Goal: Task Accomplishment & Management: Use online tool/utility

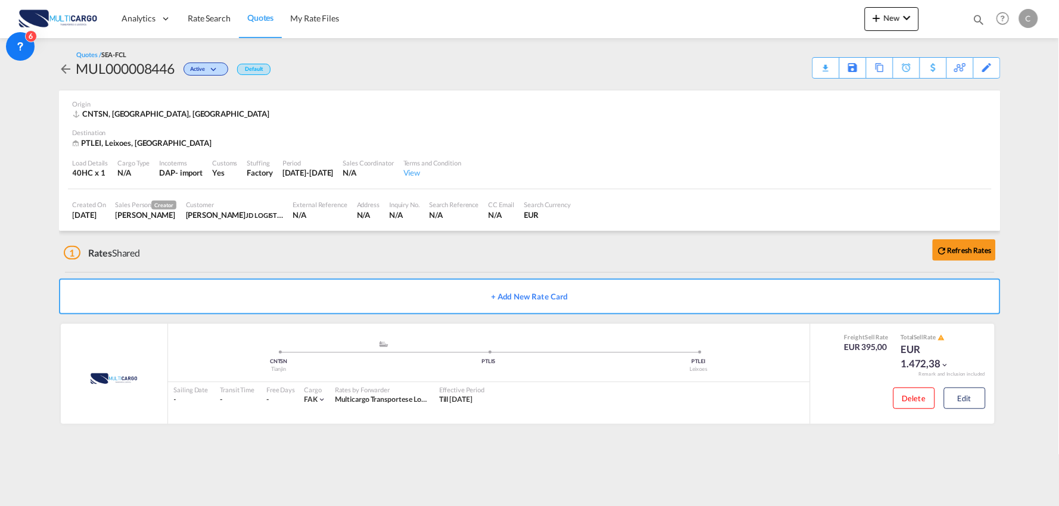
click at [352, 252] on div "1 Rates Shared Refresh Rates" at bounding box center [532, 250] width 936 height 38
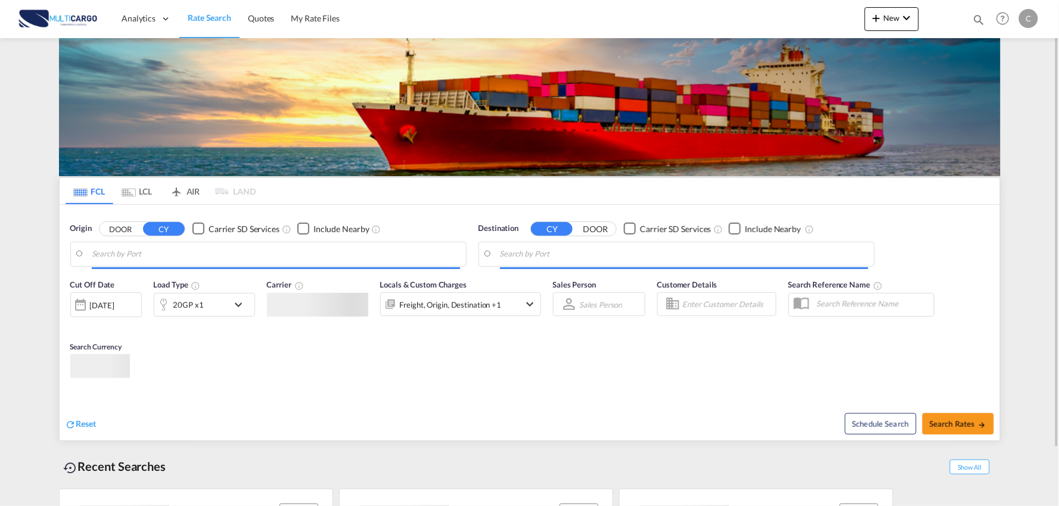
type input "Port of [GEOGRAPHIC_DATA], [GEOGRAPHIC_DATA], [GEOGRAPHIC_DATA]"
type input "Leixoes, Leixoes, PTLEI"
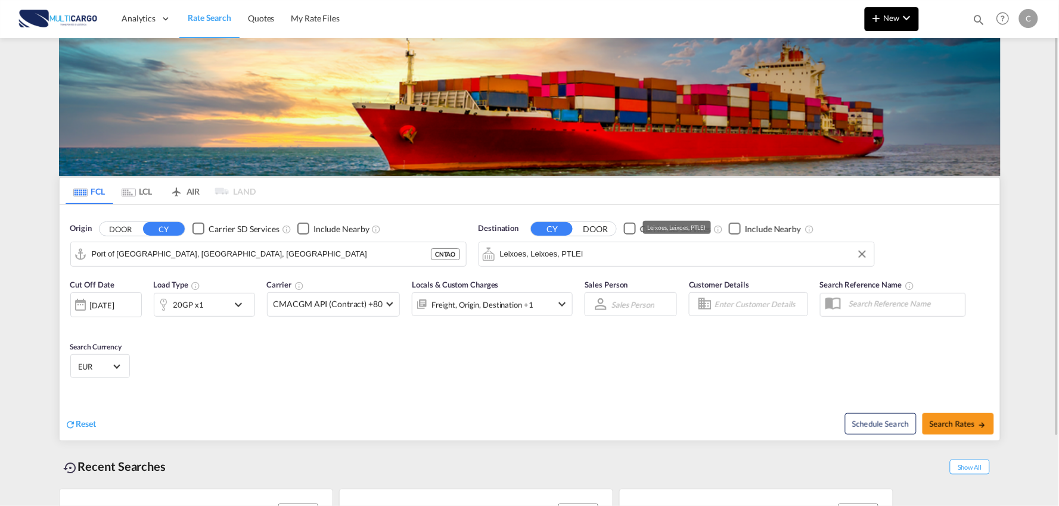
click at [892, 14] on span "New" at bounding box center [891, 18] width 45 height 10
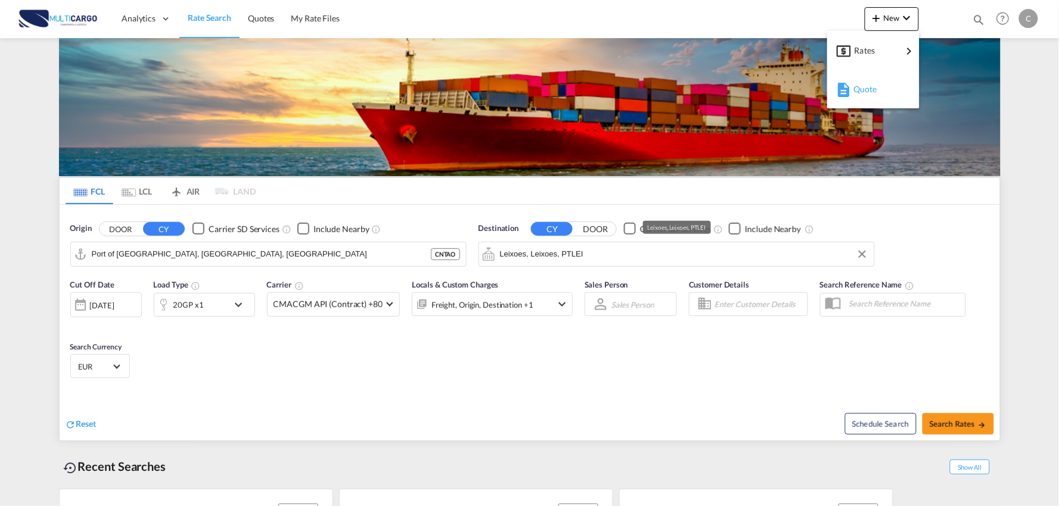
click at [866, 91] on span "Quote" at bounding box center [859, 89] width 13 height 24
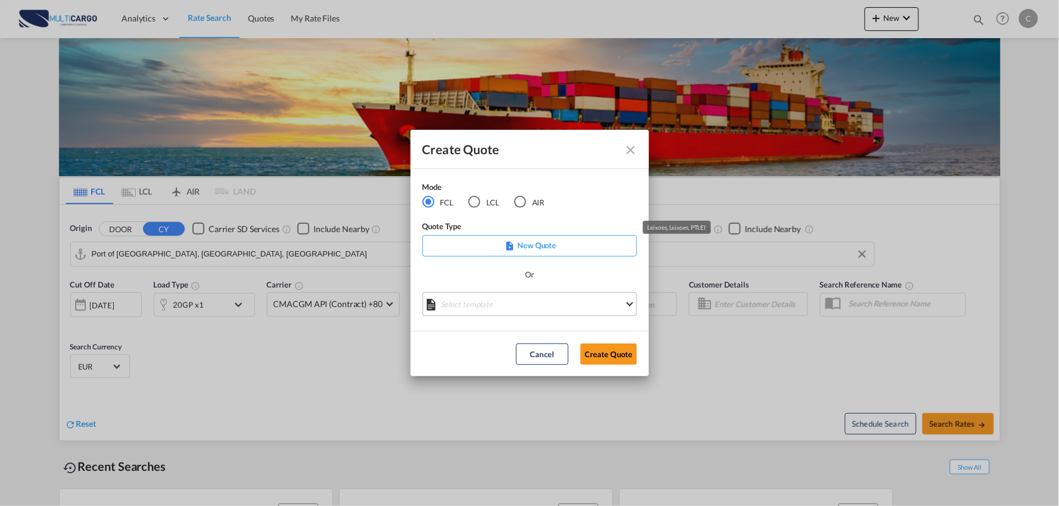
click at [529, 310] on md-select "Select template EXP EXW MERC.Nacional 09/2025 Patricia Barroso | 12 Sep 2025 IM…" at bounding box center [529, 304] width 214 height 24
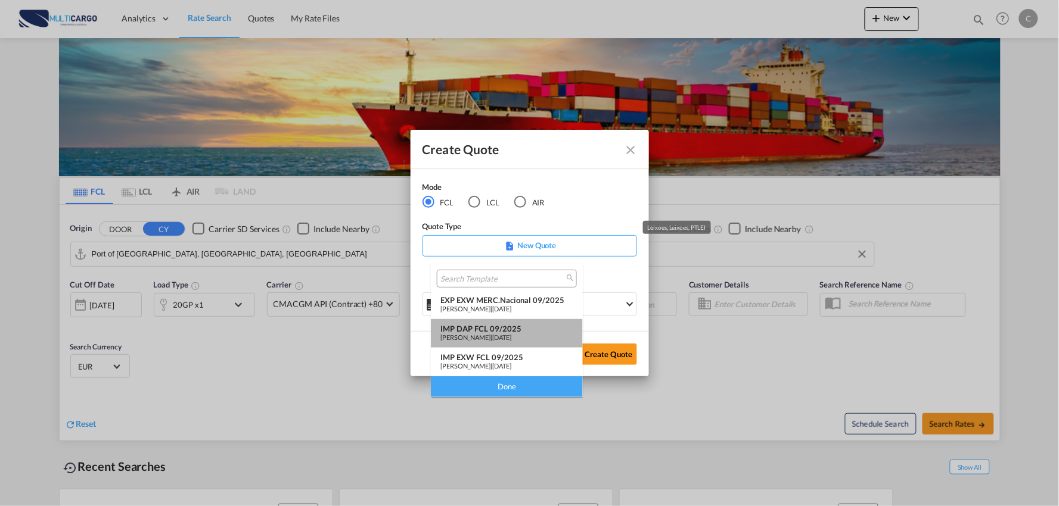
click at [471, 328] on div "IMP DAP FCL 09/2025" at bounding box center [506, 329] width 133 height 10
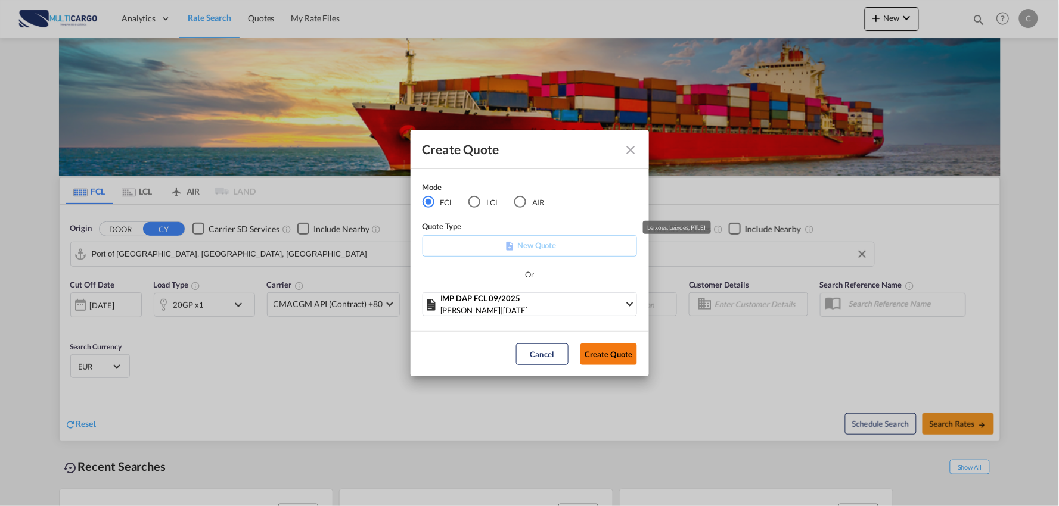
click at [606, 353] on button "Create Quote" at bounding box center [608, 354] width 57 height 21
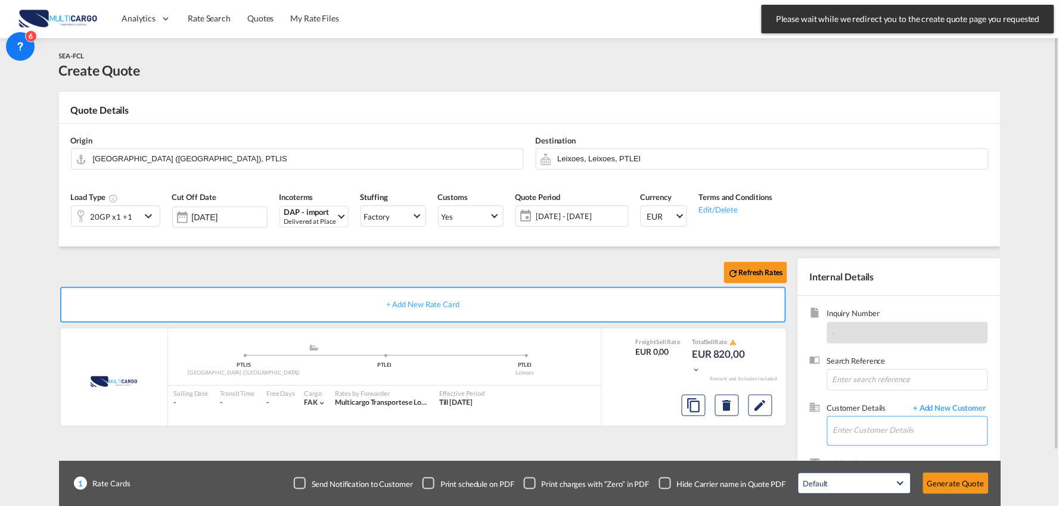
click at [901, 431] on input "Enter Customer Details" at bounding box center [910, 430] width 154 height 27
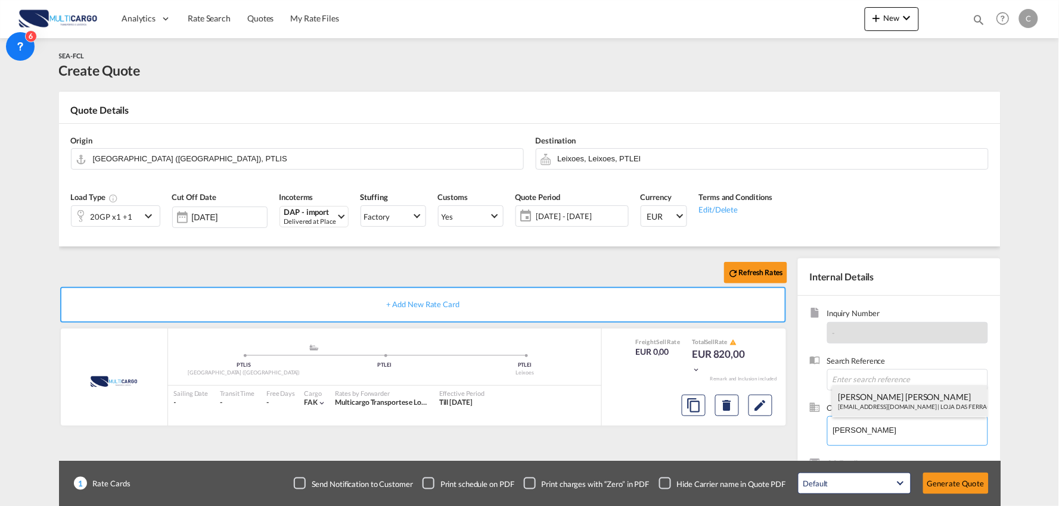
click at [889, 407] on div "Mónica Jesus geral@lojadasferragens.pt | LOJA DAS FERRAGENS PAULO VALENTE LDA" at bounding box center [909, 401] width 155 height 32
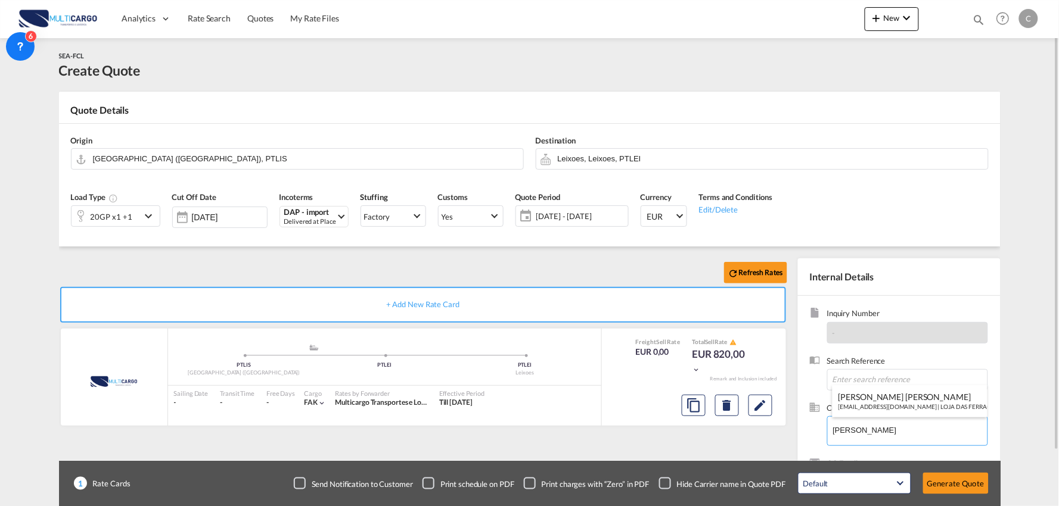
type input "LOJA DAS FERRAGENS PAULO VALENTE LDA, Mónica Jesus, geral@lojadasferragens.pt"
click at [323, 225] on div "Delivered at Place" at bounding box center [310, 221] width 52 height 9
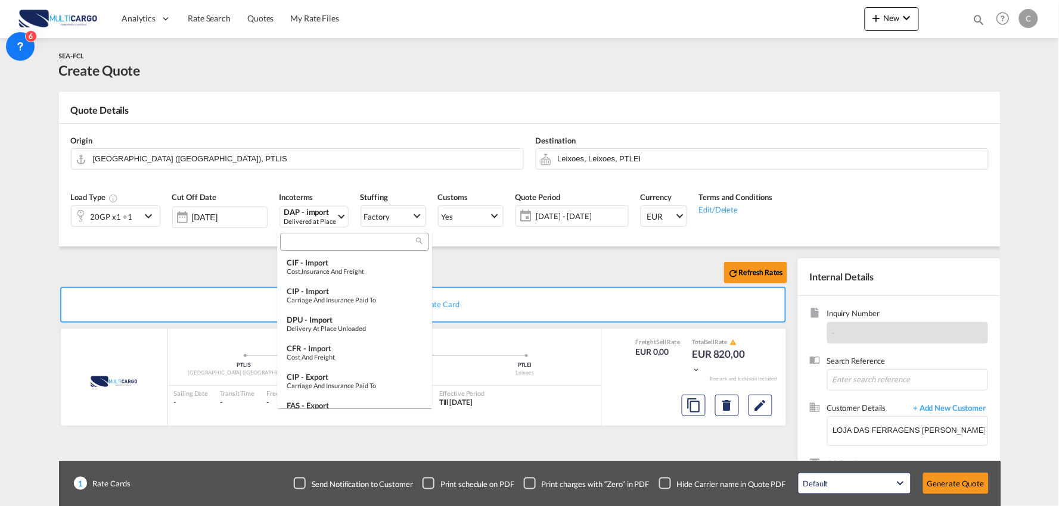
scroll to position [348, 0]
click at [311, 244] on input "search" at bounding box center [350, 242] width 132 height 11
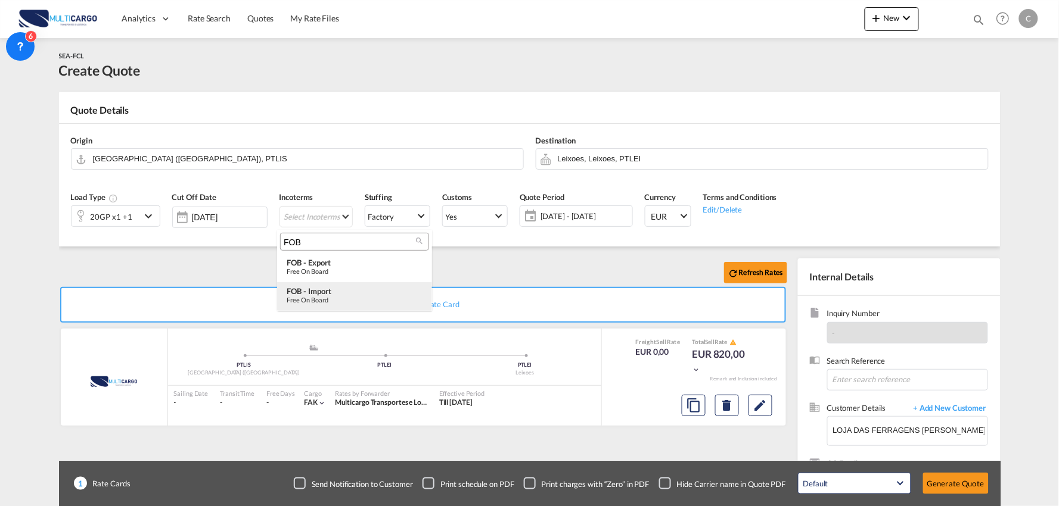
type input "FOB"
click at [322, 291] on div "FOB - import" at bounding box center [355, 292] width 136 height 10
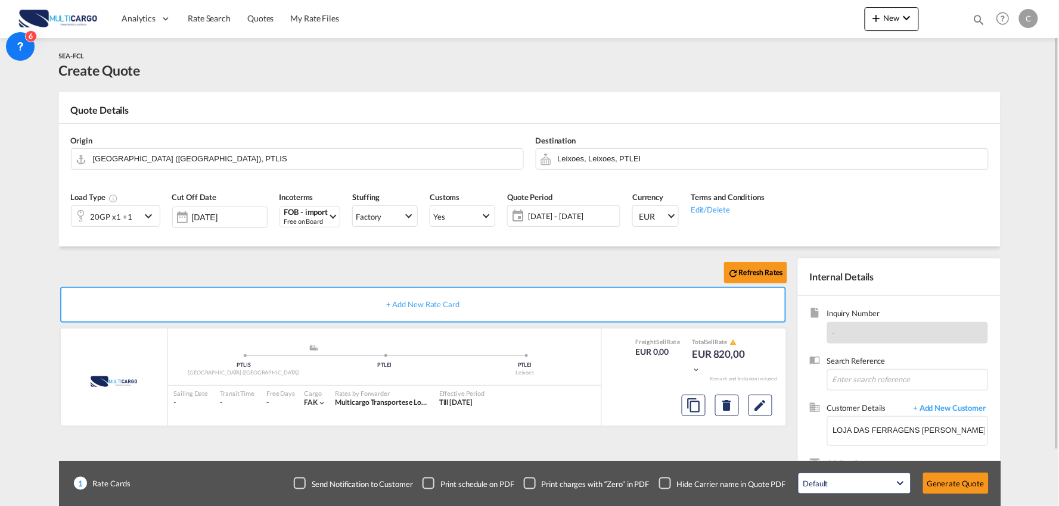
click at [132, 217] on div "20GP x1 +1" at bounding box center [105, 216] width 69 height 20
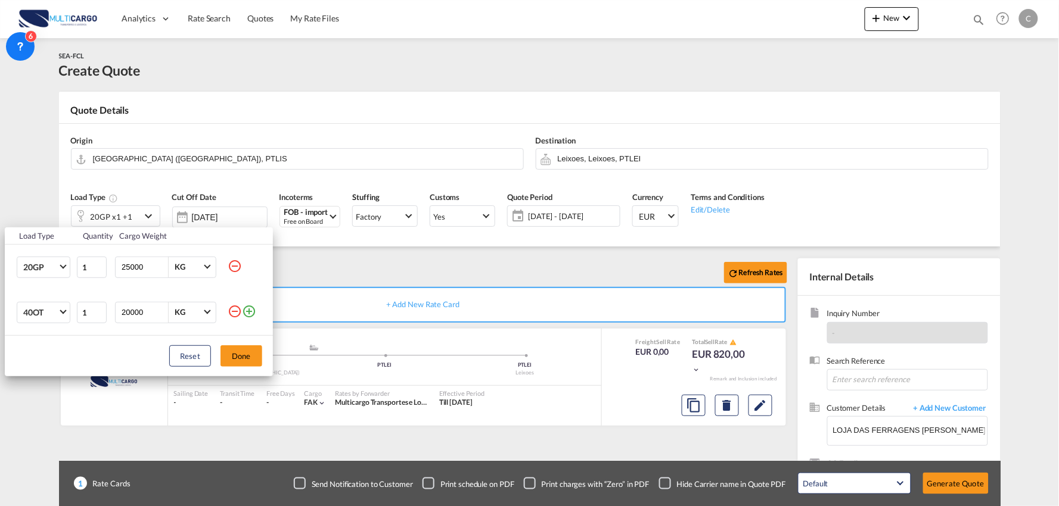
click at [233, 313] on md-icon "icon-minus-circle-outline" at bounding box center [235, 311] width 14 height 14
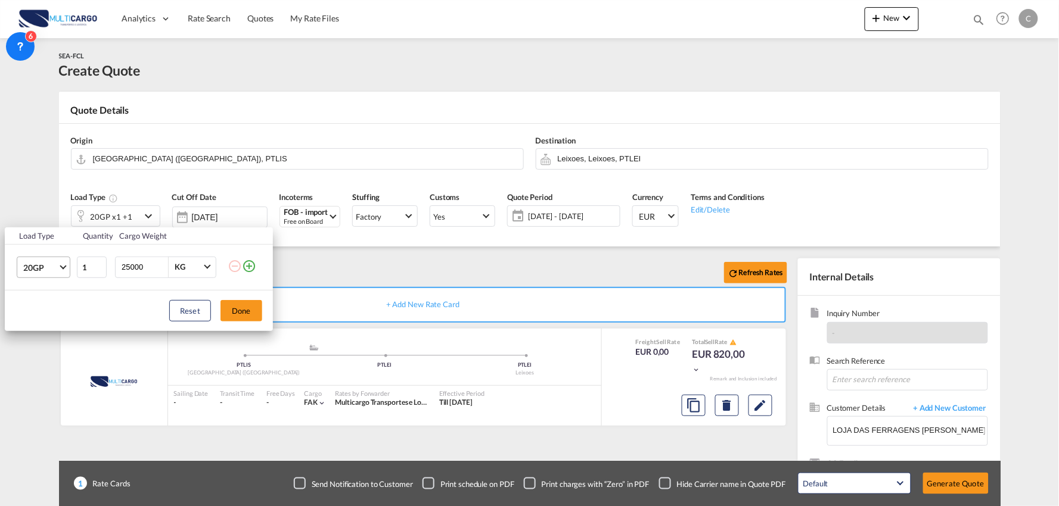
click at [51, 270] on span "20GP" at bounding box center [40, 268] width 35 height 12
click at [46, 300] on md-option "40GP" at bounding box center [54, 296] width 81 height 29
click at [63, 268] on span "Choose: \a40GP" at bounding box center [63, 266] width 7 height 7
click at [51, 297] on md-option "40HC" at bounding box center [54, 296] width 81 height 29
click at [235, 309] on button "Done" at bounding box center [241, 310] width 42 height 21
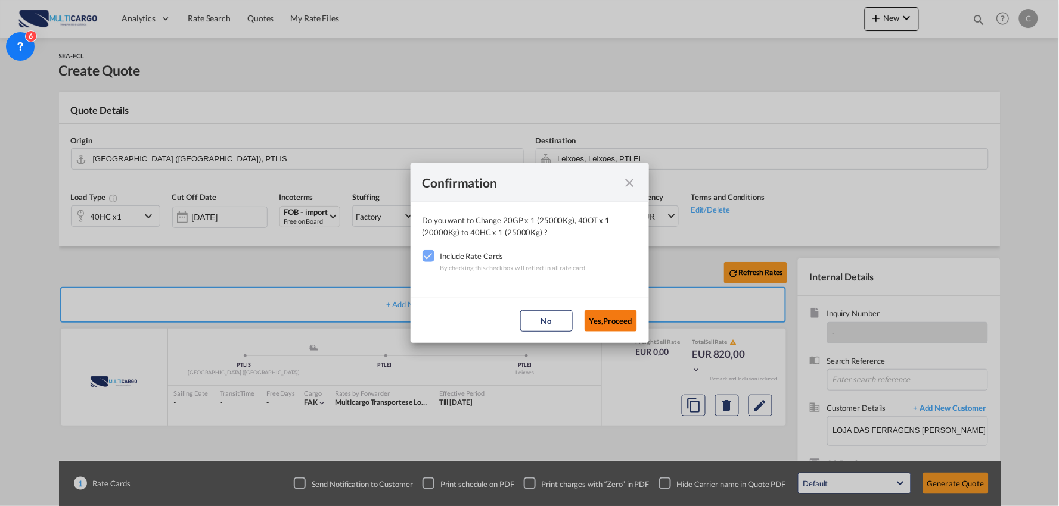
click at [617, 323] on button "Yes,Proceed" at bounding box center [610, 320] width 52 height 21
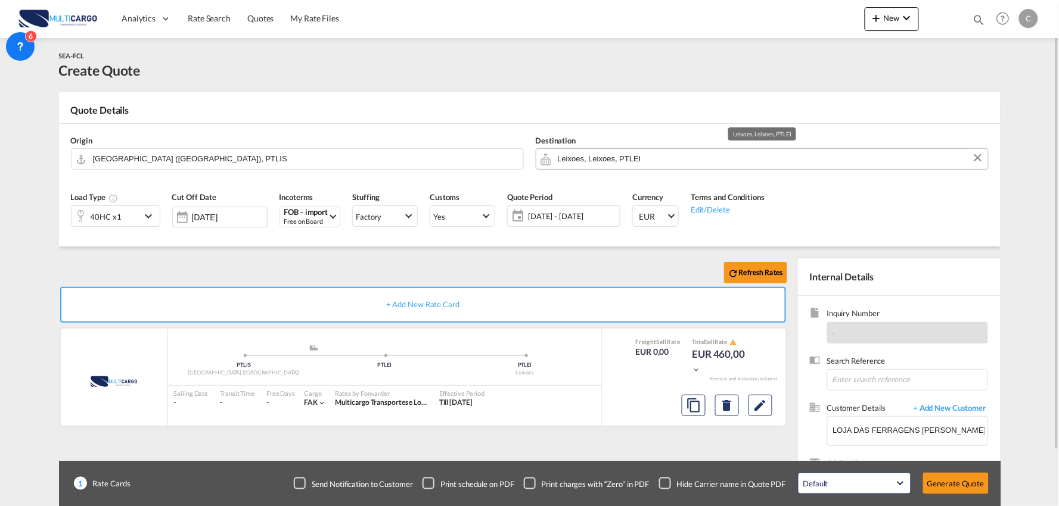
click at [569, 167] on md-autocomplete "Leixoes, Leixoes, PTLEI" at bounding box center [769, 158] width 425 height 21
click at [575, 161] on input "Leixoes, Leixoes, PTLEI" at bounding box center [770, 158] width 424 height 21
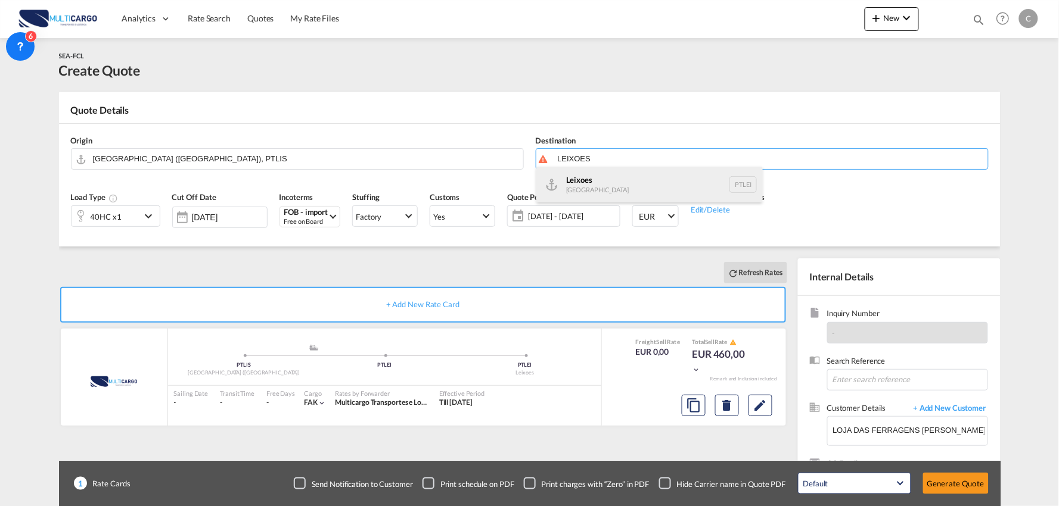
click at [586, 185] on div "Leixoes Portugal PTLEI" at bounding box center [649, 185] width 226 height 36
type input "Leixoes, PTLEI"
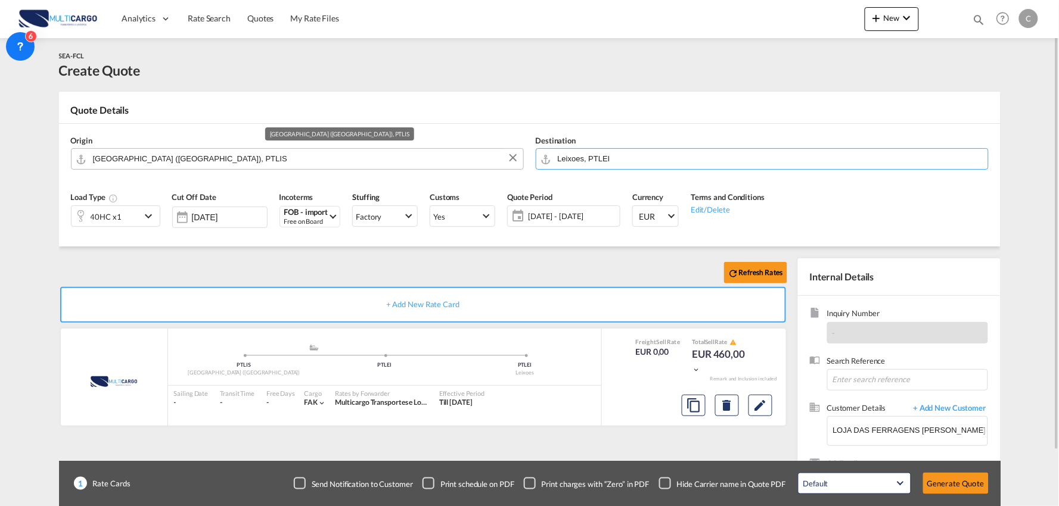
click at [225, 165] on input "Lisbon (Lisboa), PTLIS" at bounding box center [305, 158] width 424 height 21
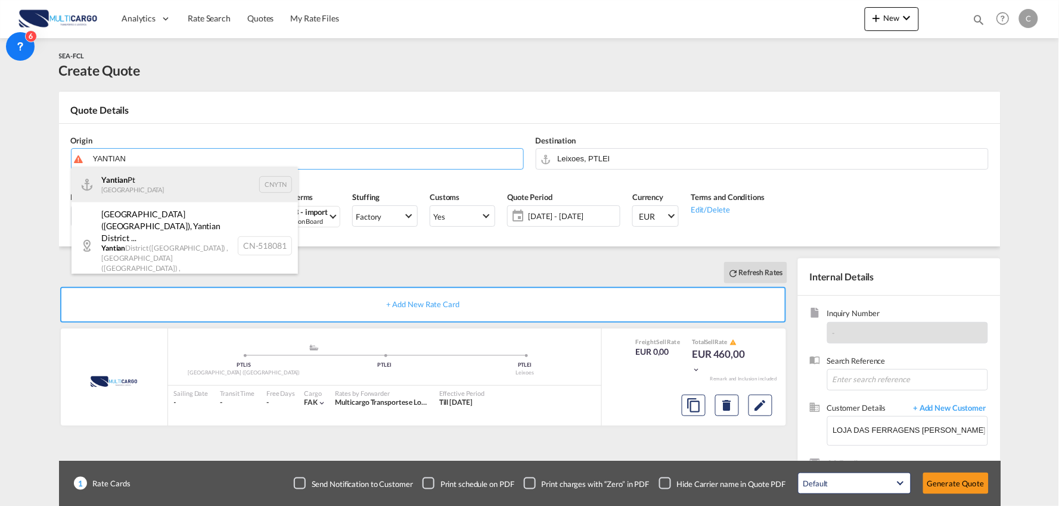
click at [116, 180] on div "Yantian Pt China CNYTN" at bounding box center [184, 185] width 226 height 36
type input "Yantian Pt, CNYTN"
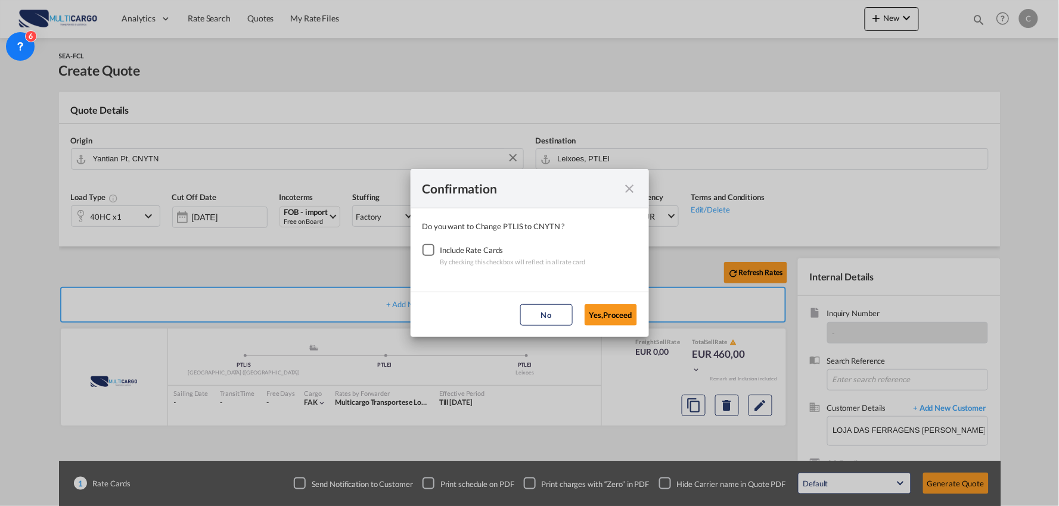
click at [425, 249] on div "Checkbox No Ink" at bounding box center [428, 250] width 12 height 12
click at [617, 318] on button "Yes,Proceed" at bounding box center [610, 314] width 52 height 21
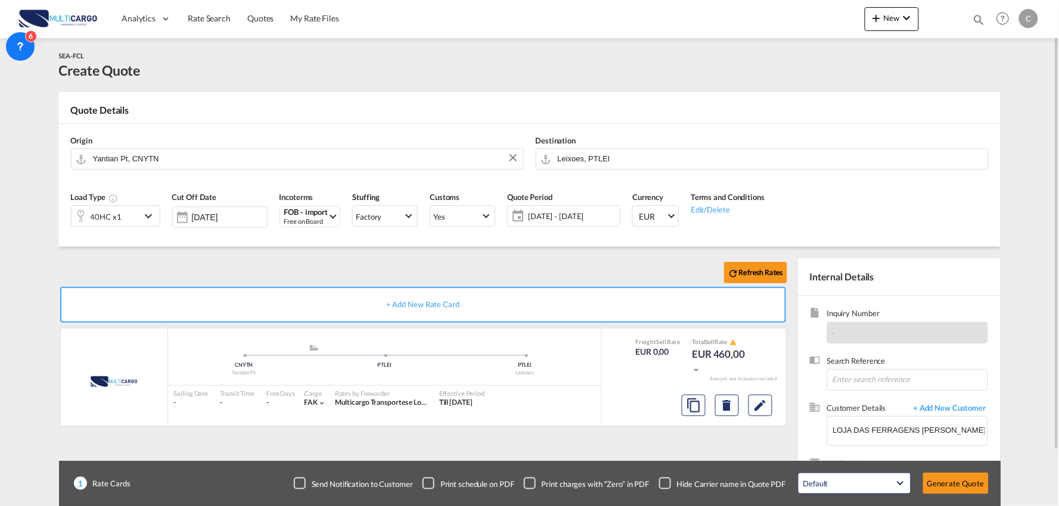
click at [328, 269] on div "Refresh Rates" at bounding box center [425, 273] width 733 height 29
click at [213, 262] on div "Refresh Rates" at bounding box center [425, 273] width 733 height 29
click at [665, 480] on div "Checkbox No Ink" at bounding box center [665, 484] width 12 height 12
click at [543, 447] on div "Refresh Rates + Add New Rate Card MultiCargo added by you .a{fill:#aaa8ad;} .a{…" at bounding box center [425, 383] width 733 height 249
click at [956, 484] on button "Generate Quote" at bounding box center [956, 483] width 66 height 21
